Goal: Find specific page/section: Find specific page/section

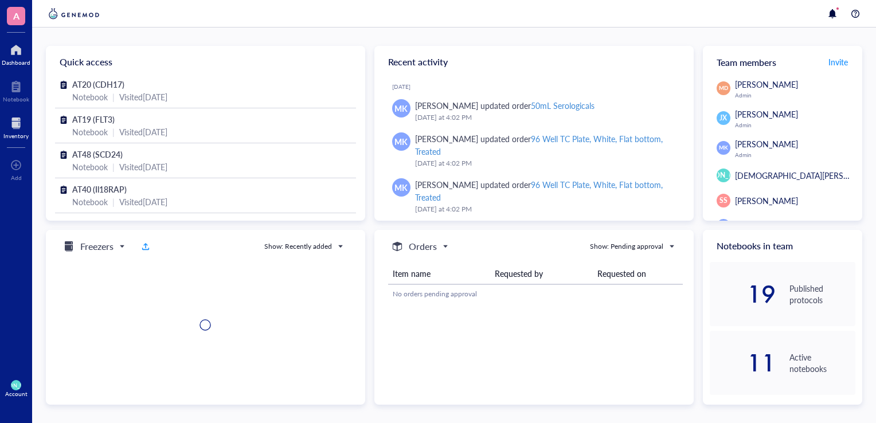
click at [16, 126] on div at bounding box center [15, 123] width 25 height 18
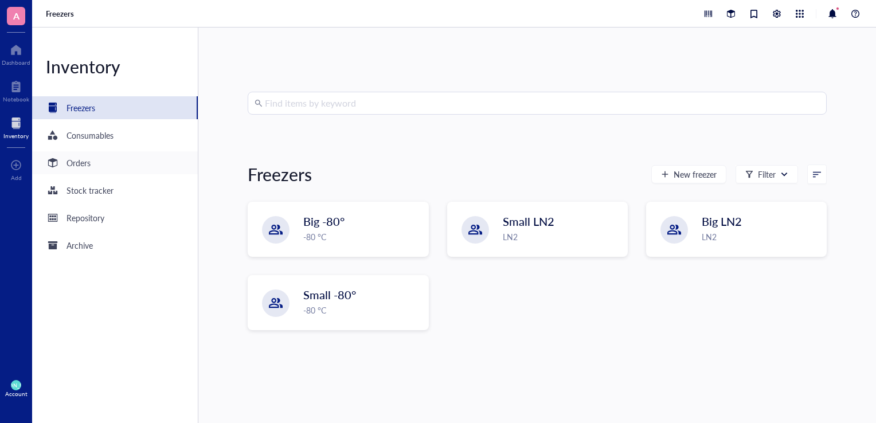
click at [115, 167] on div "Orders" at bounding box center [115, 162] width 166 height 23
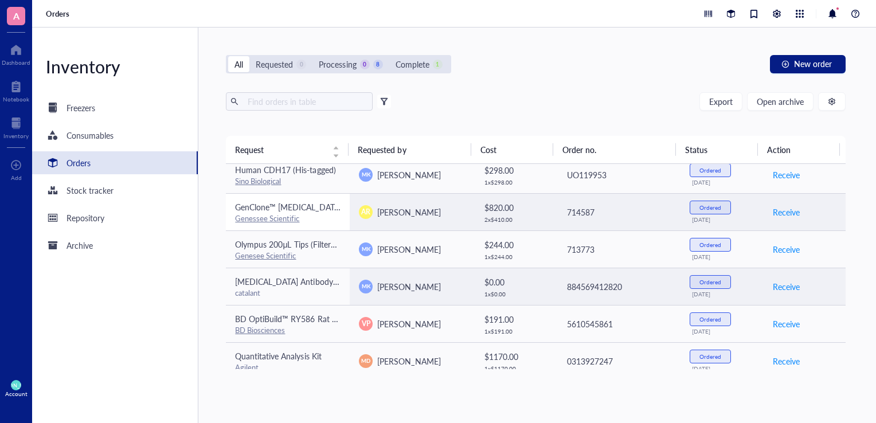
scroll to position [128, 0]
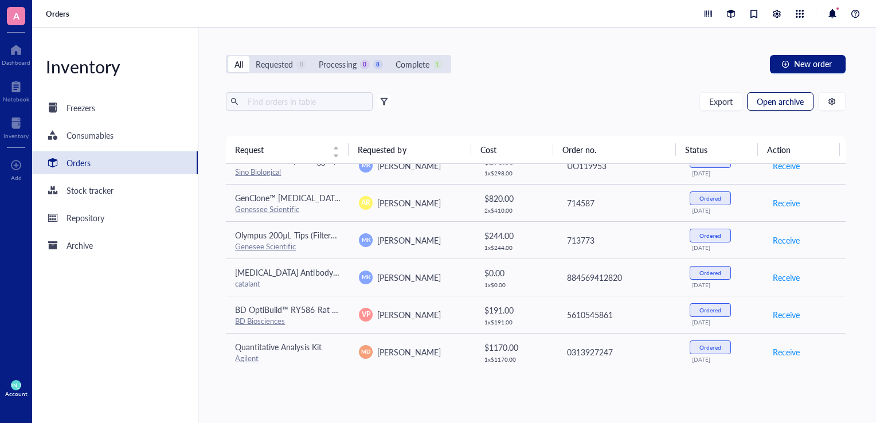
click at [769, 102] on span "Open archive" at bounding box center [780, 101] width 47 height 9
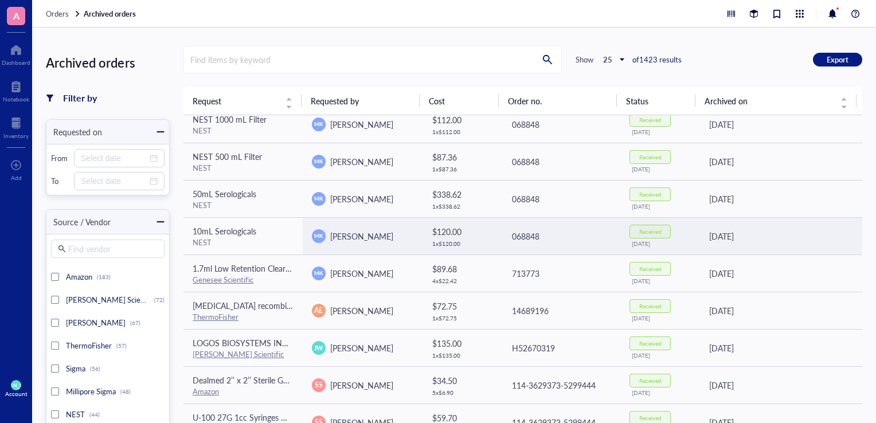
scroll to position [506, 0]
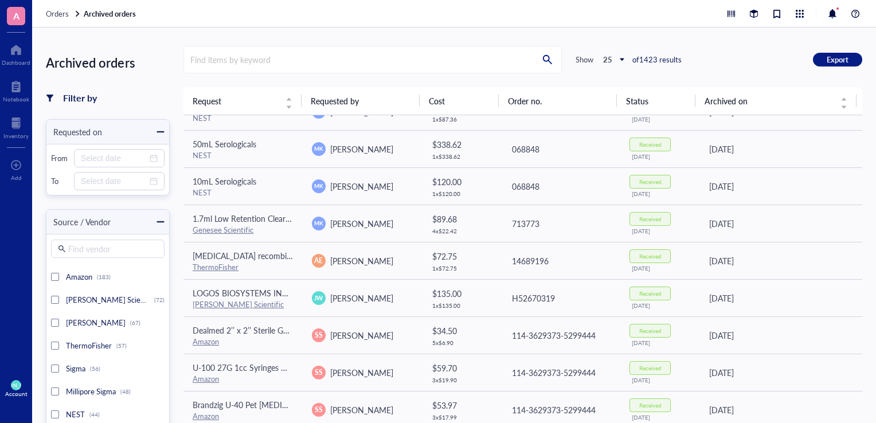
click at [447, 36] on div "Archived orders Filter by Requested on From To Source / Vendor Find vendor Amaz…" at bounding box center [454, 226] width 844 height 396
